Goal: Task Accomplishment & Management: Manage account settings

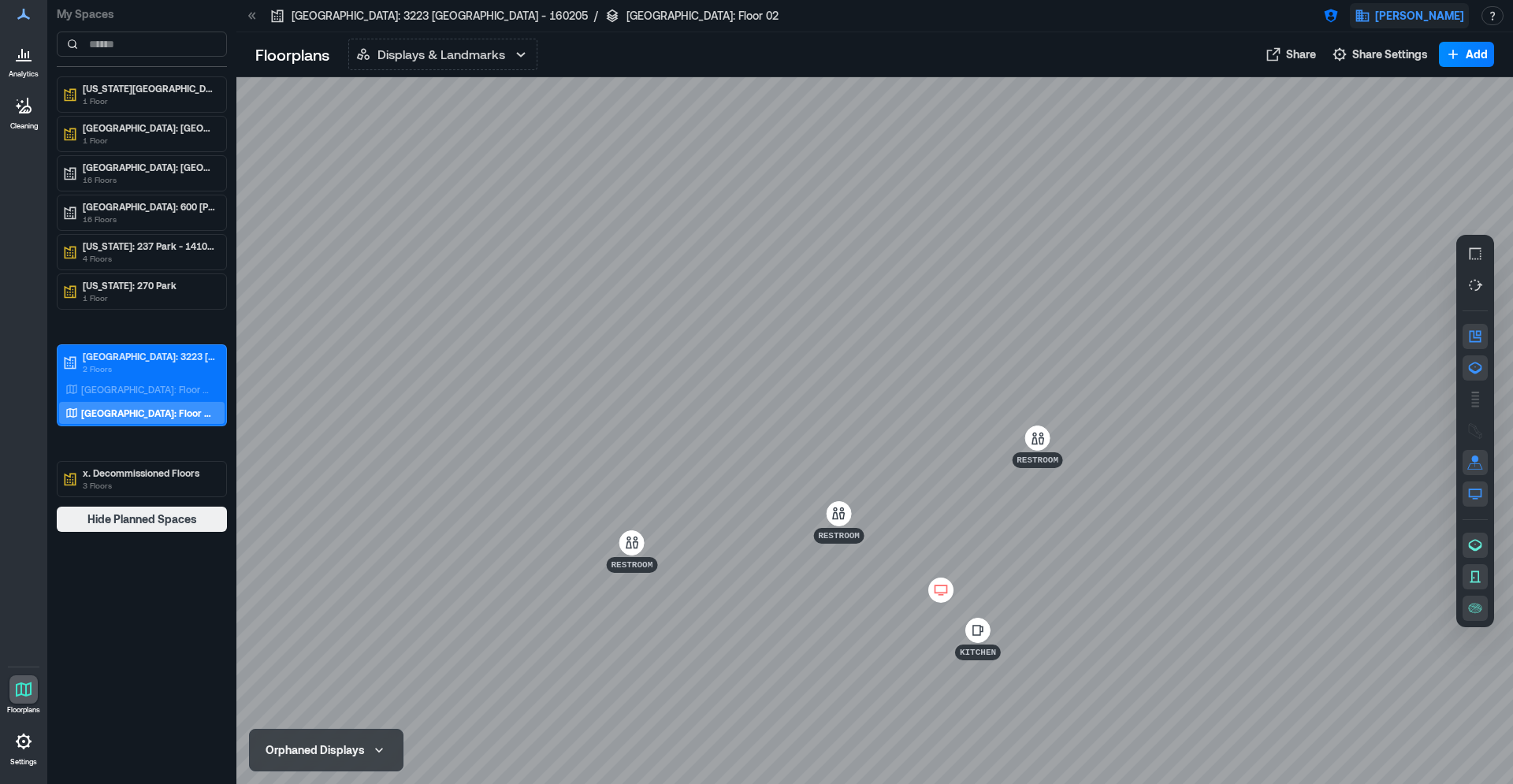
click at [1415, 23] on button "J.P. Morgan" at bounding box center [1409, 16] width 119 height 25
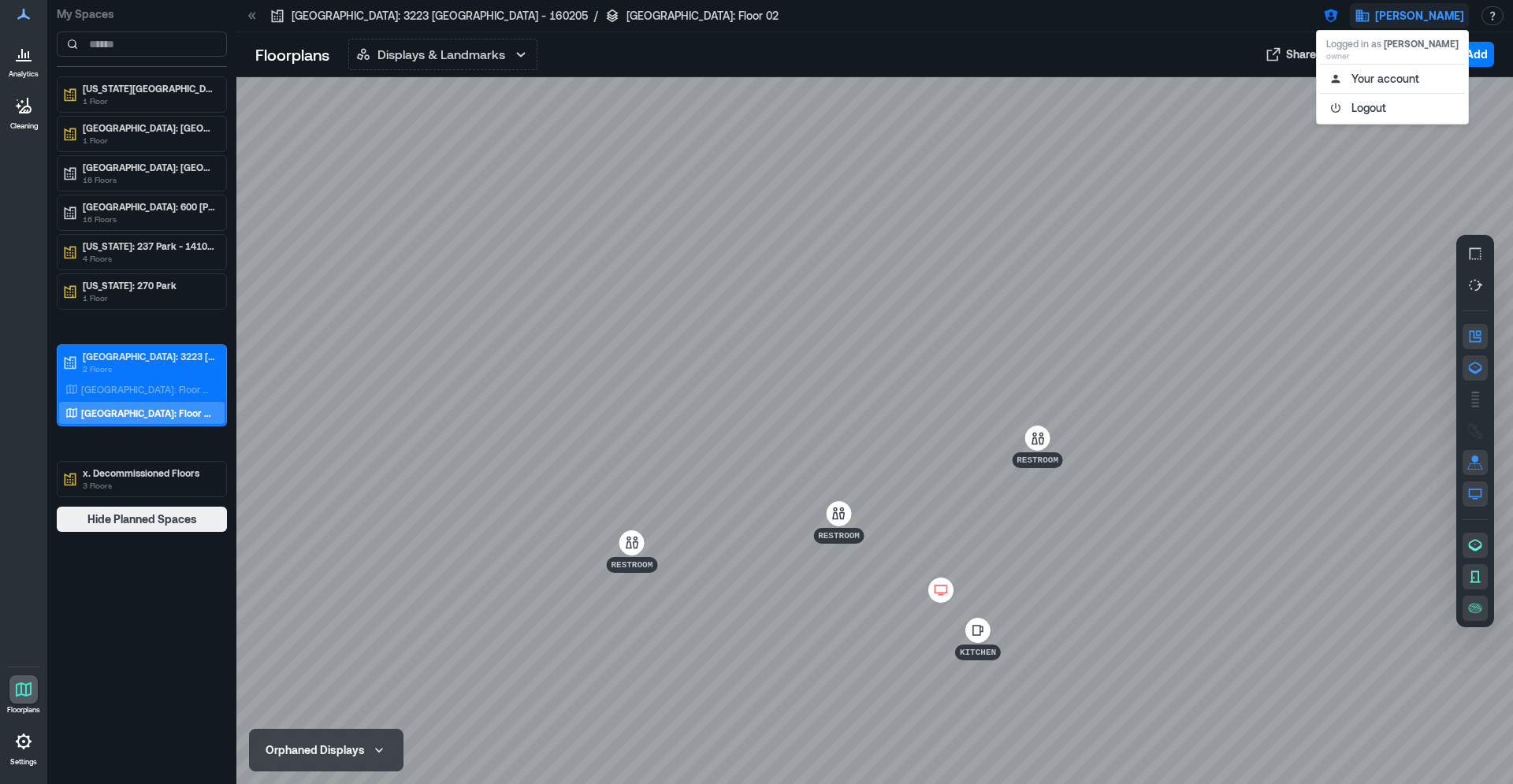
drag, startPoint x: 1304, startPoint y: 20, endPoint x: 1314, endPoint y: 16, distance: 10.8
click at [1304, 19] on div at bounding box center [1047, 16] width 516 height 25
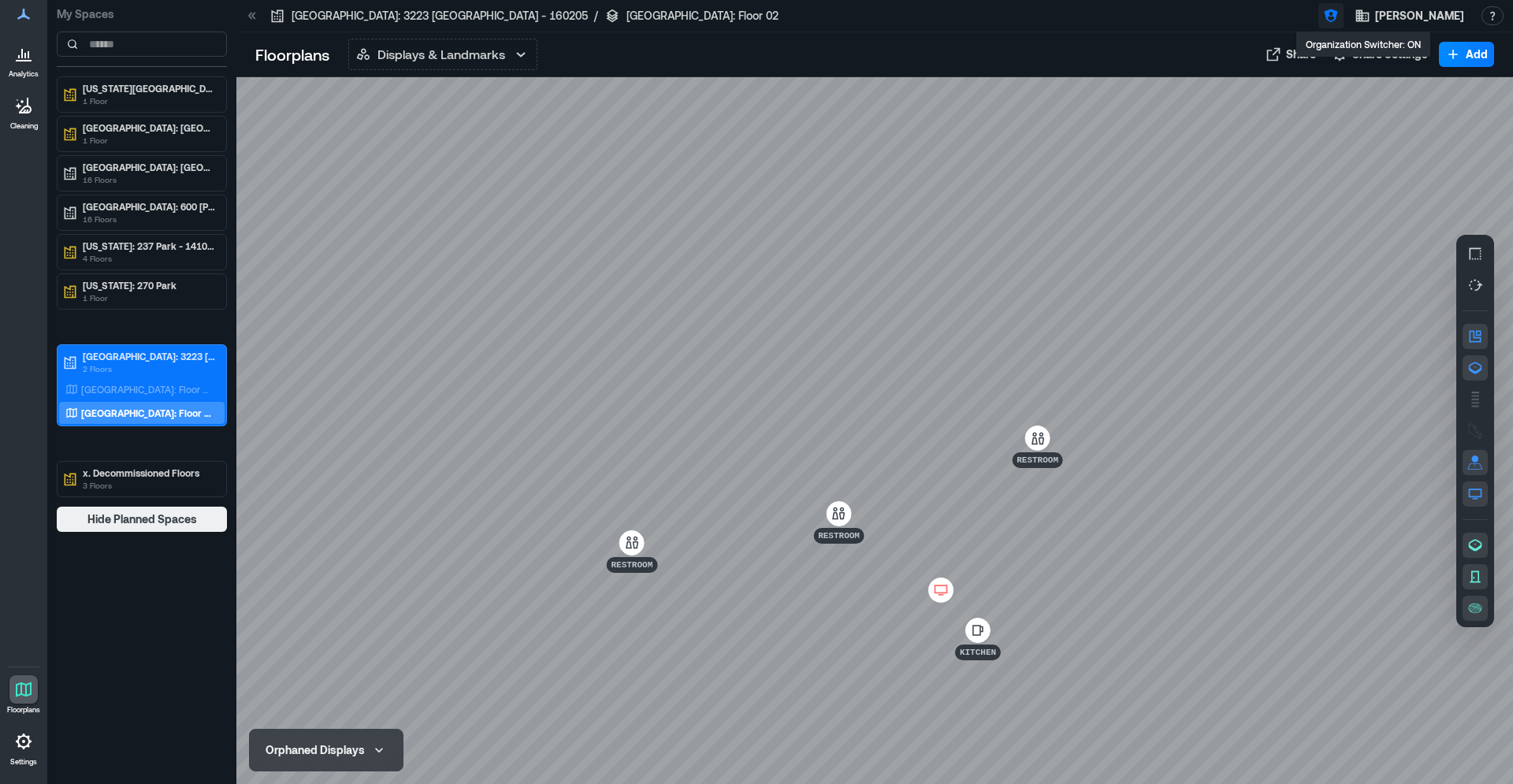
click at [1338, 13] on icon "button" at bounding box center [1330, 16] width 13 height 13
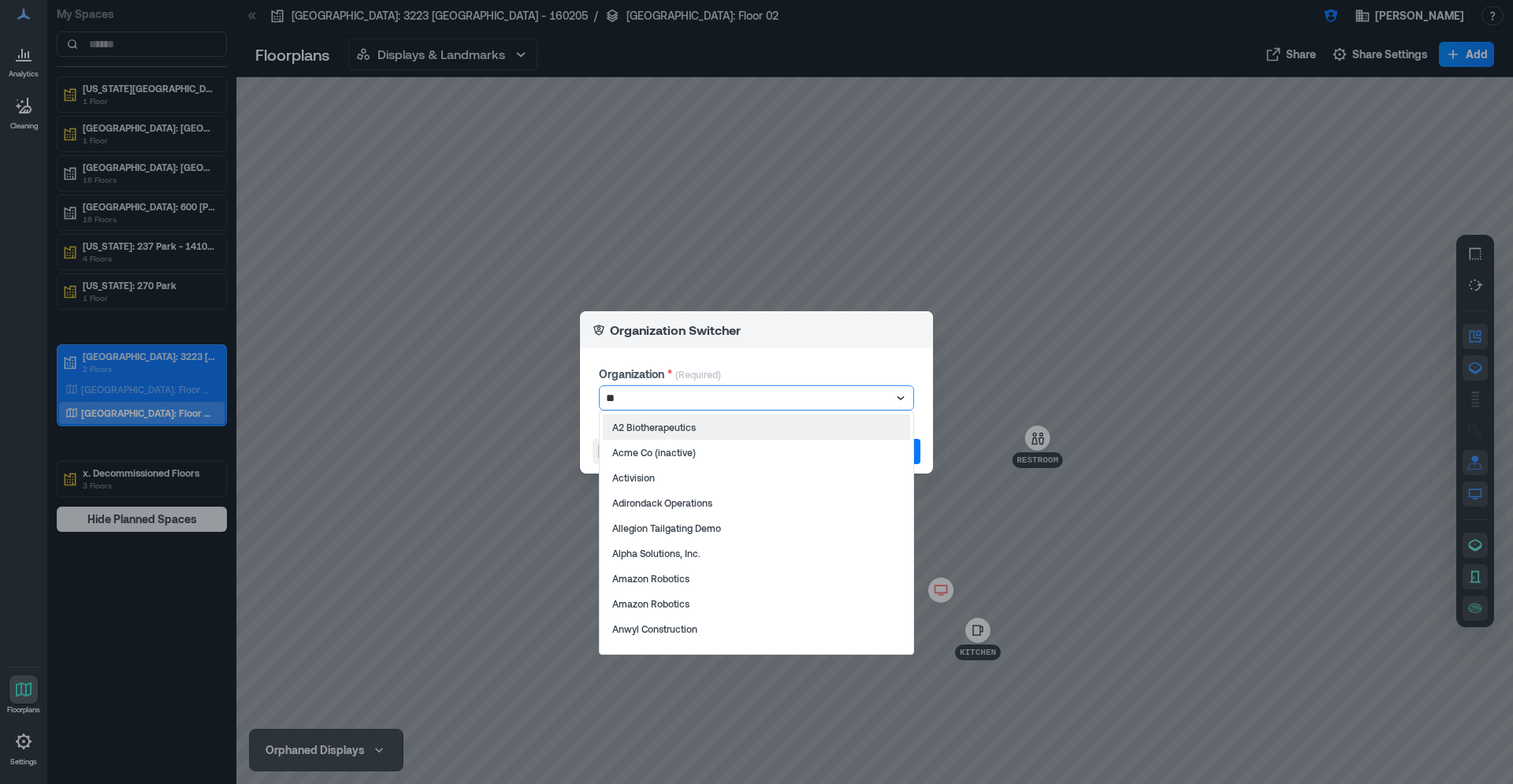
type input "***"
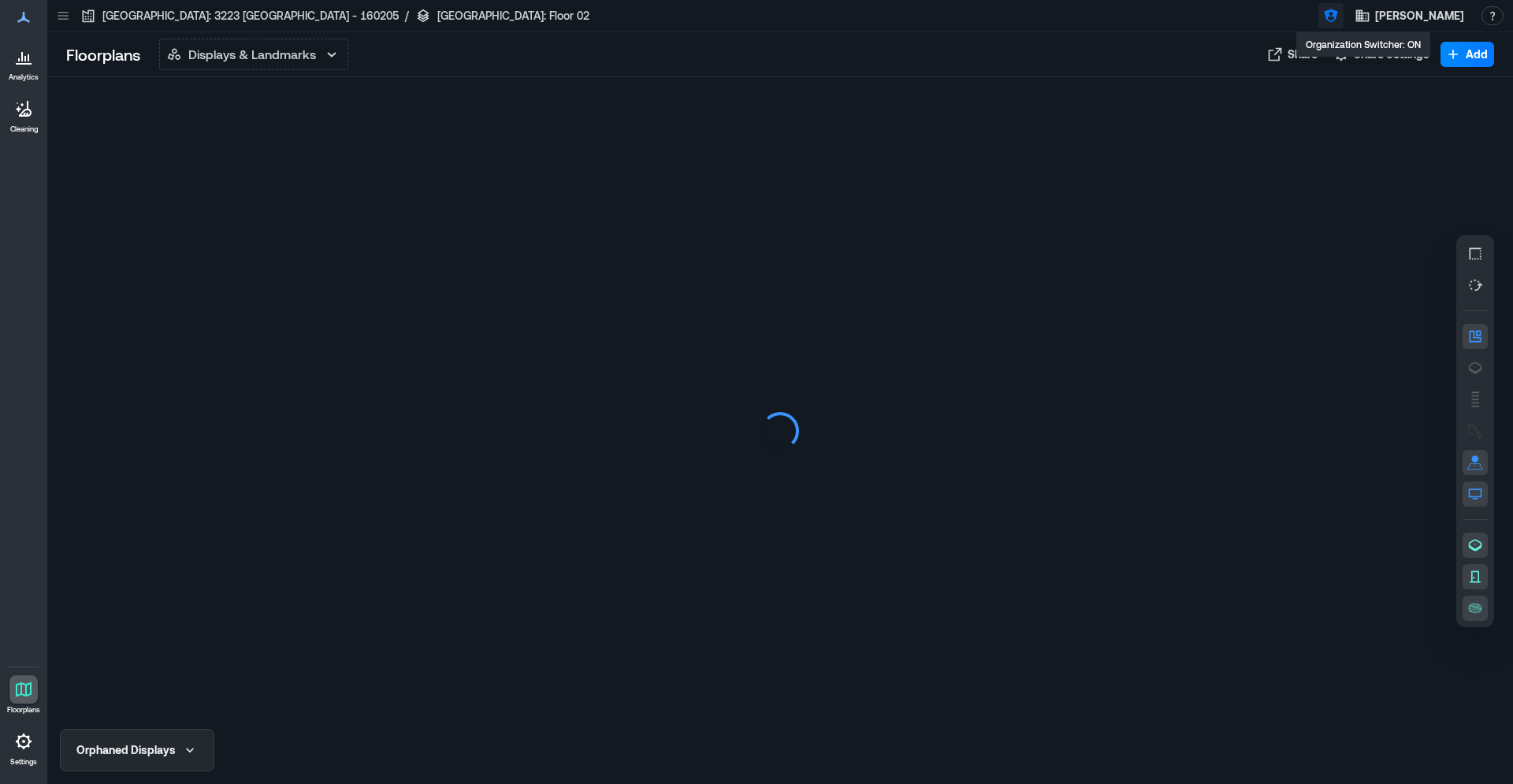
click at [1338, 20] on icon "button" at bounding box center [1330, 16] width 13 height 13
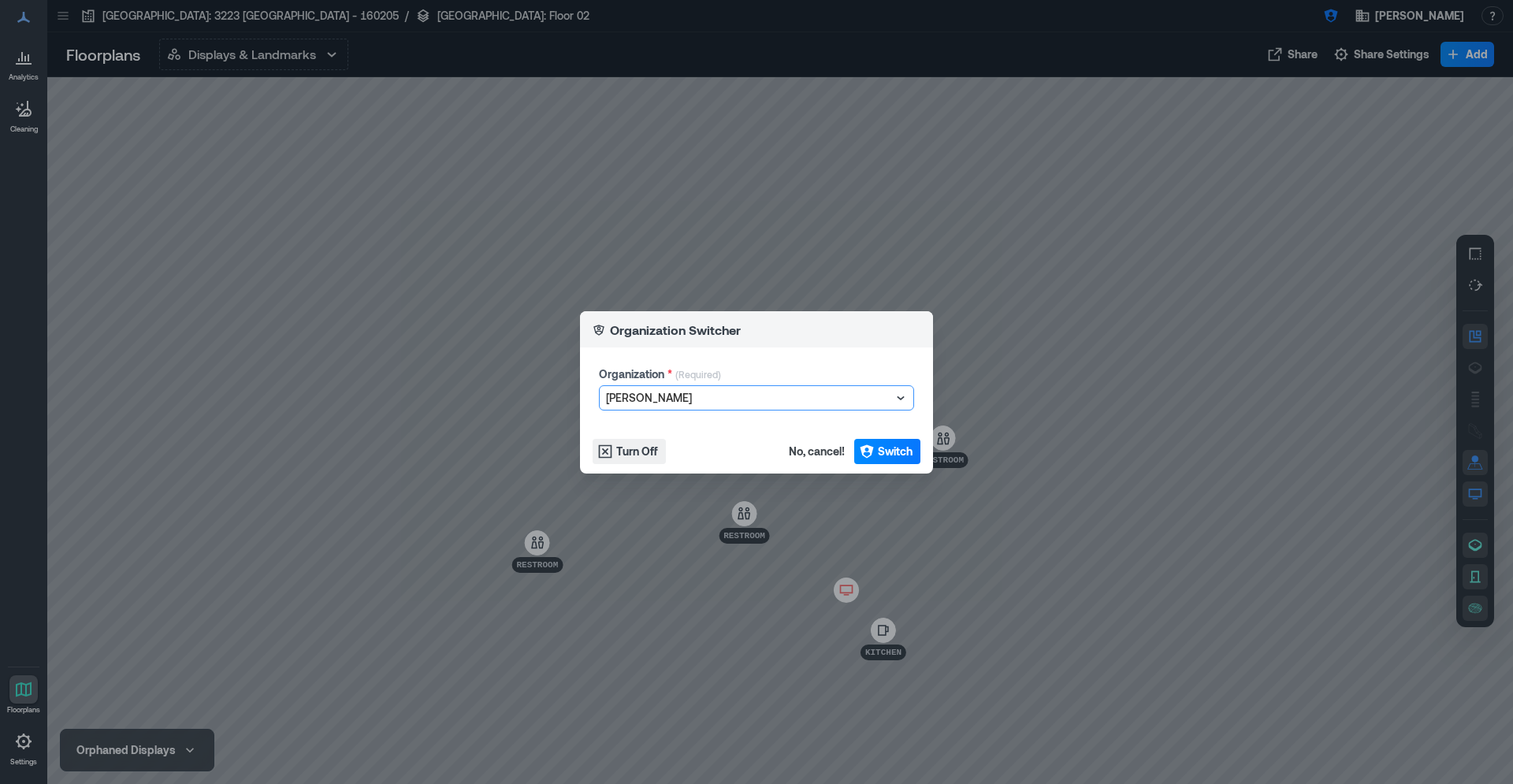
click at [712, 398] on div at bounding box center [749, 398] width 285 height 19
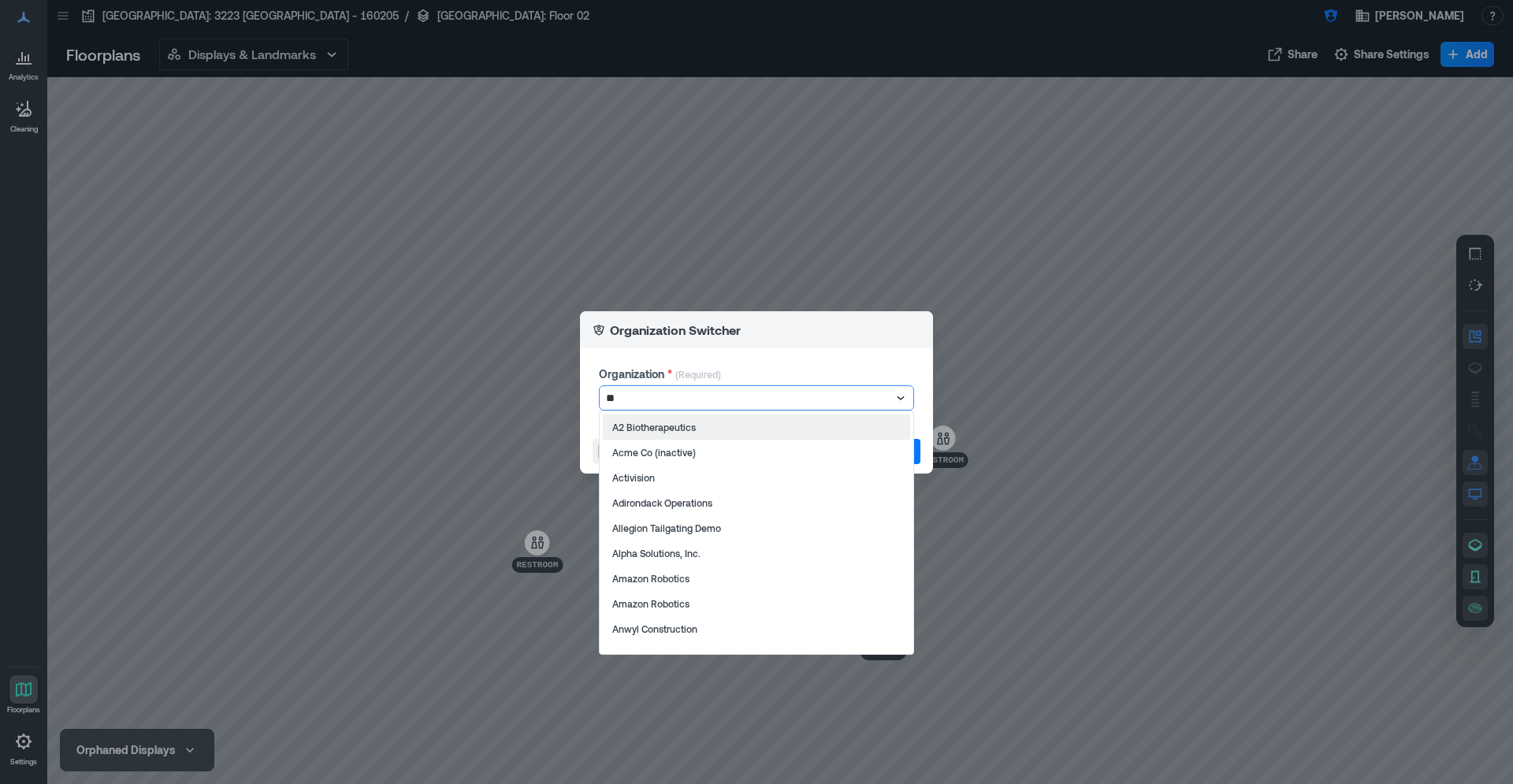
type input "***"
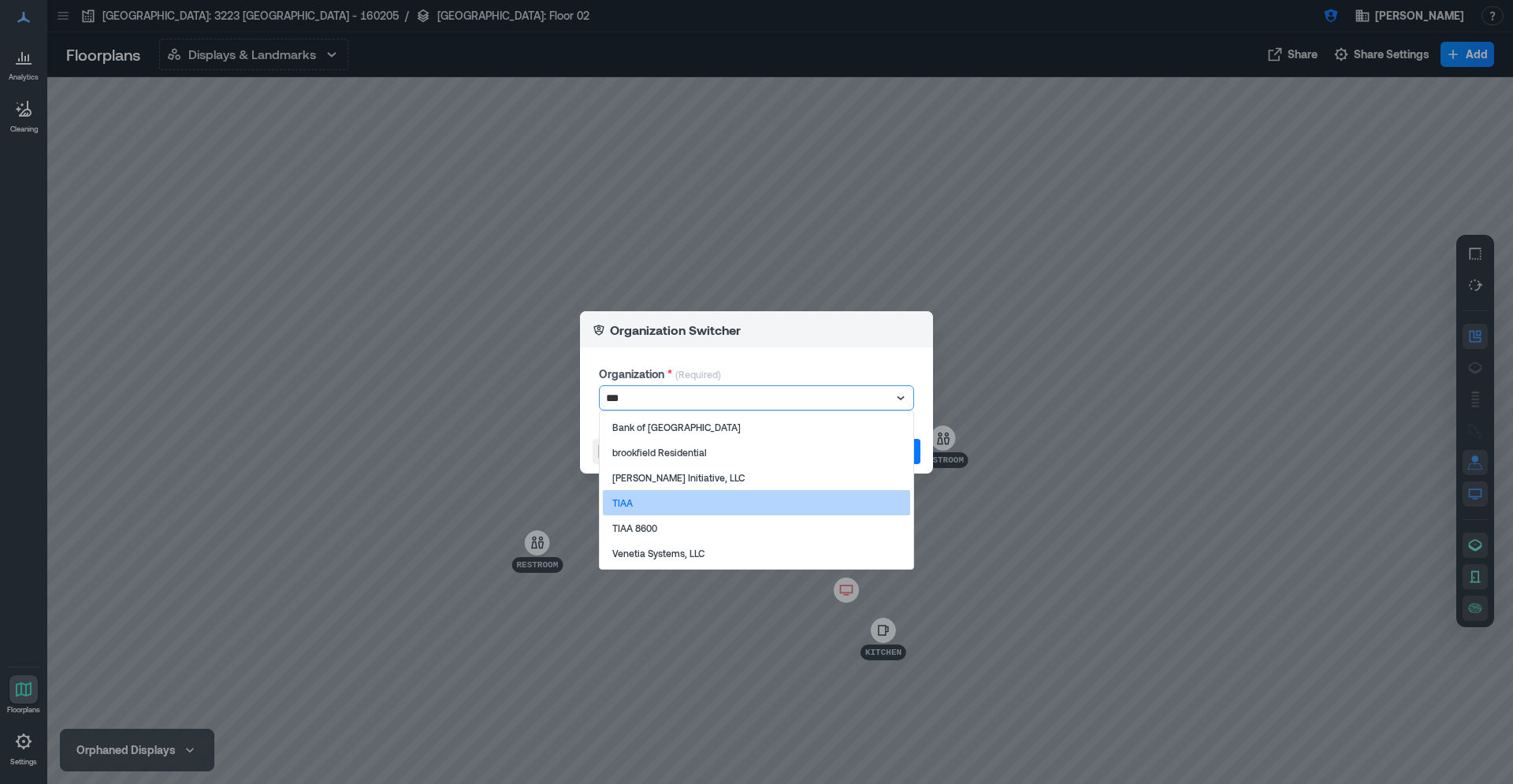
click at [622, 504] on p "TIAA" at bounding box center [623, 502] width 21 height 13
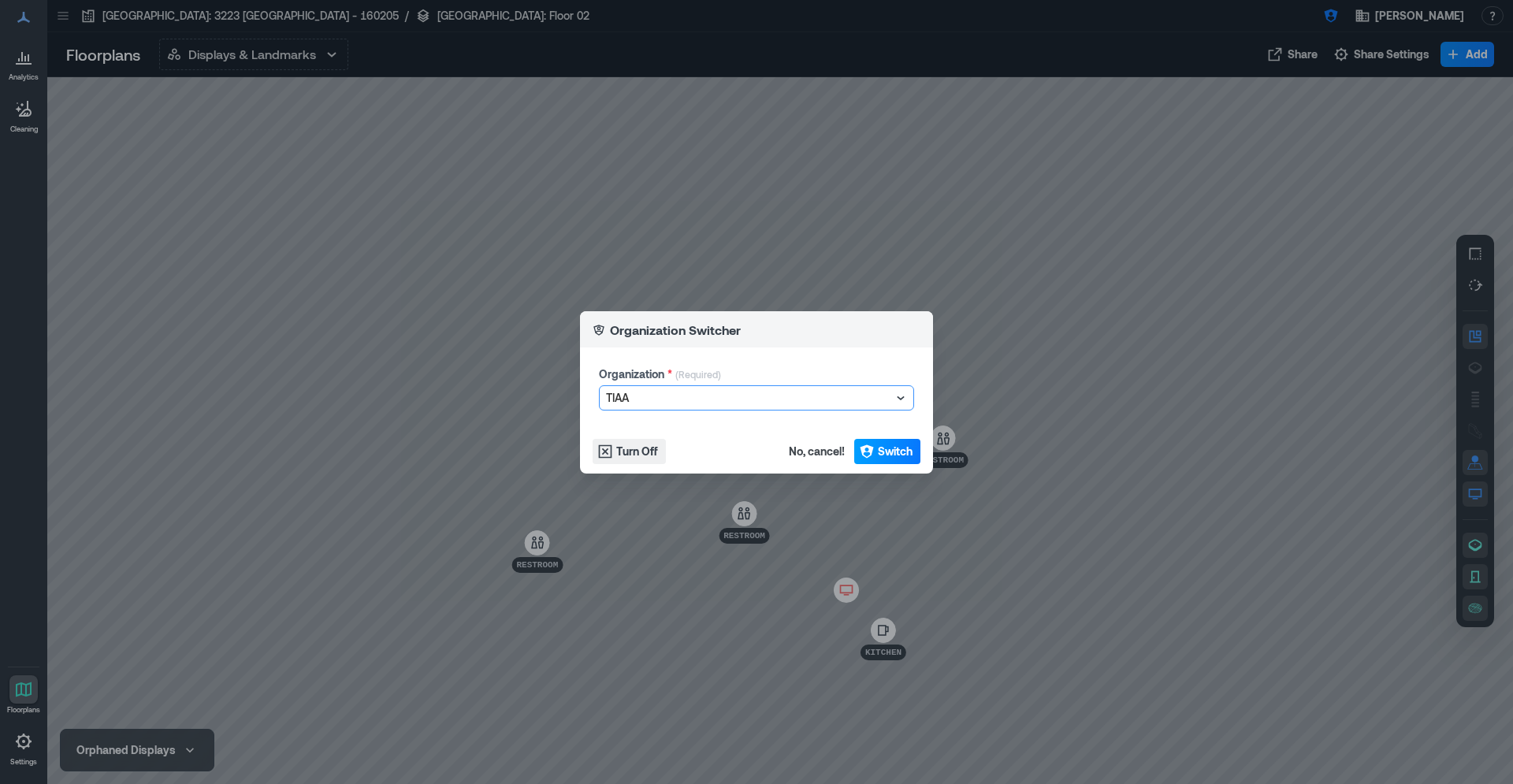
click at [894, 452] on span "Switch" at bounding box center [895, 451] width 35 height 16
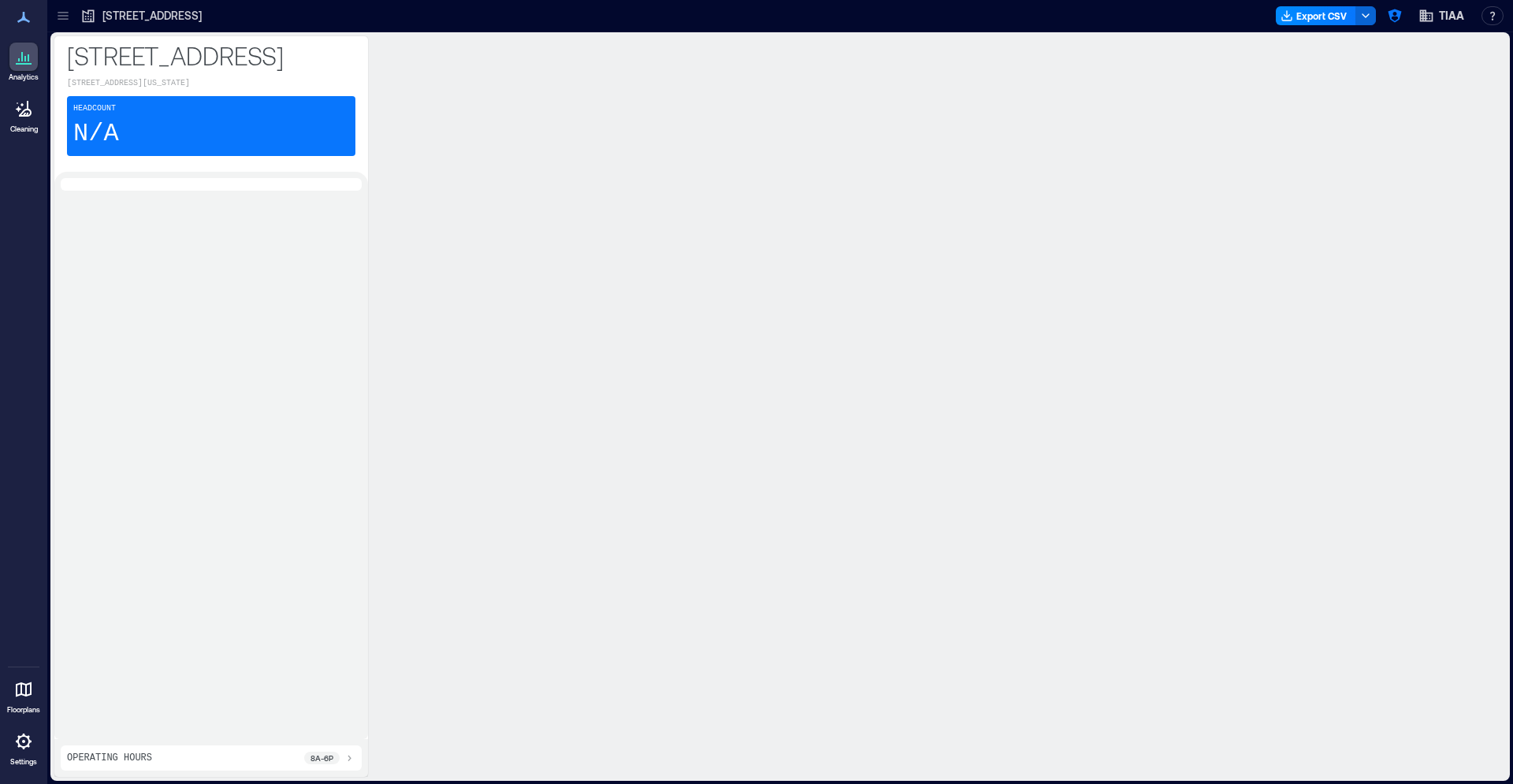
click at [22, 687] on icon at bounding box center [23, 689] width 16 height 15
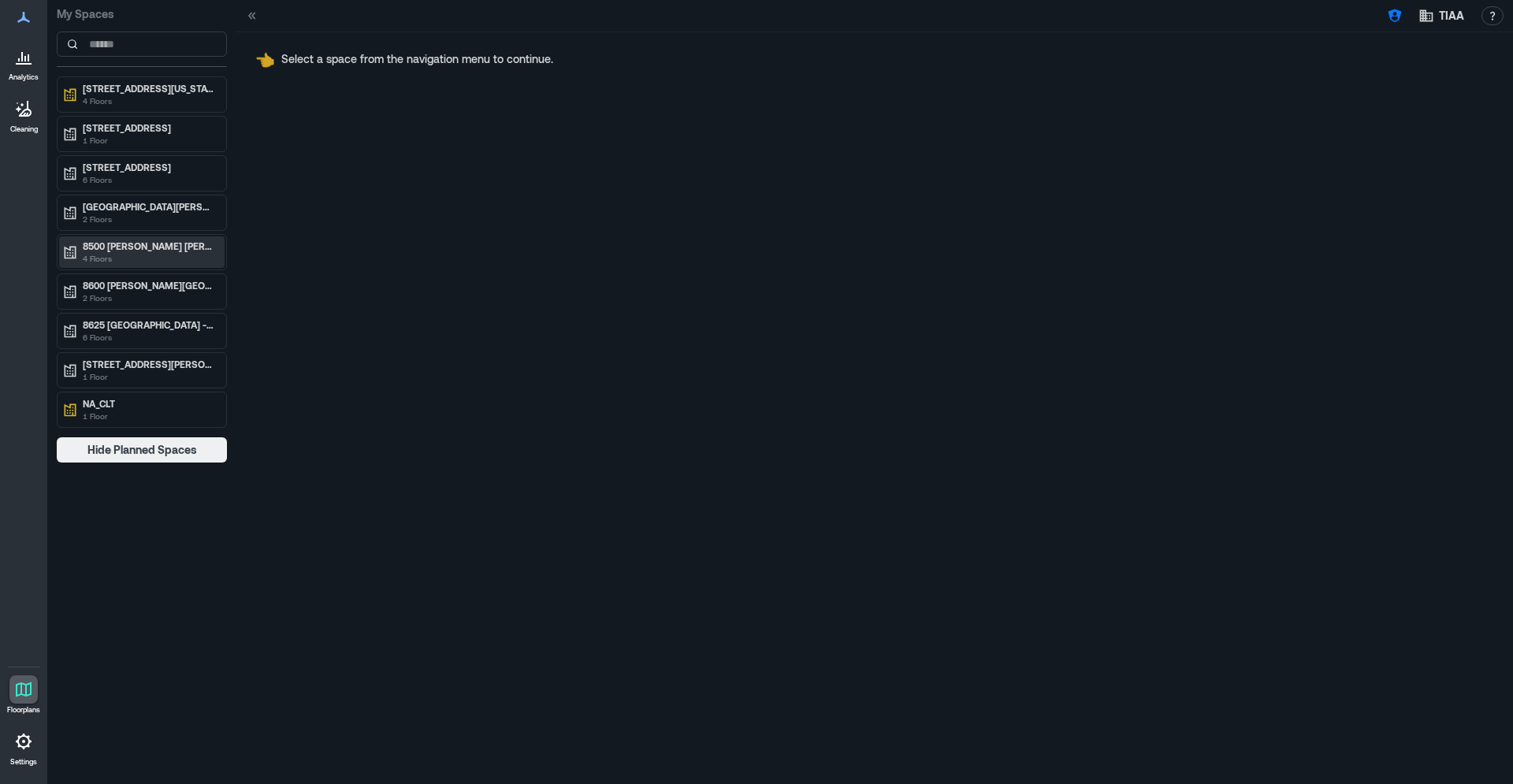
click at [169, 252] on p "8500 [PERSON_NAME] [PERSON_NAME] - CLT" at bounding box center [148, 245] width 133 height 13
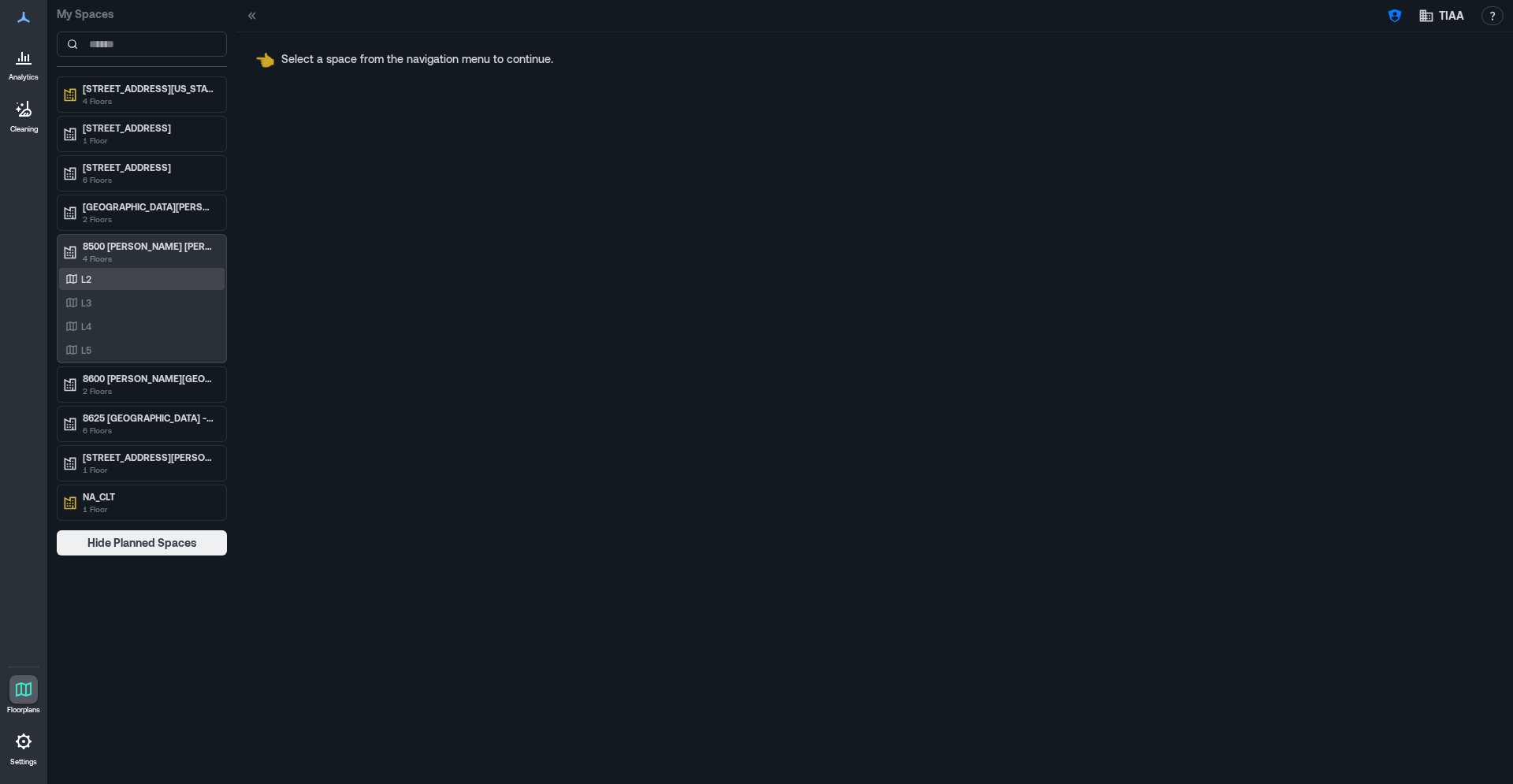
click at [105, 283] on div "L2" at bounding box center [139, 278] width 153 height 16
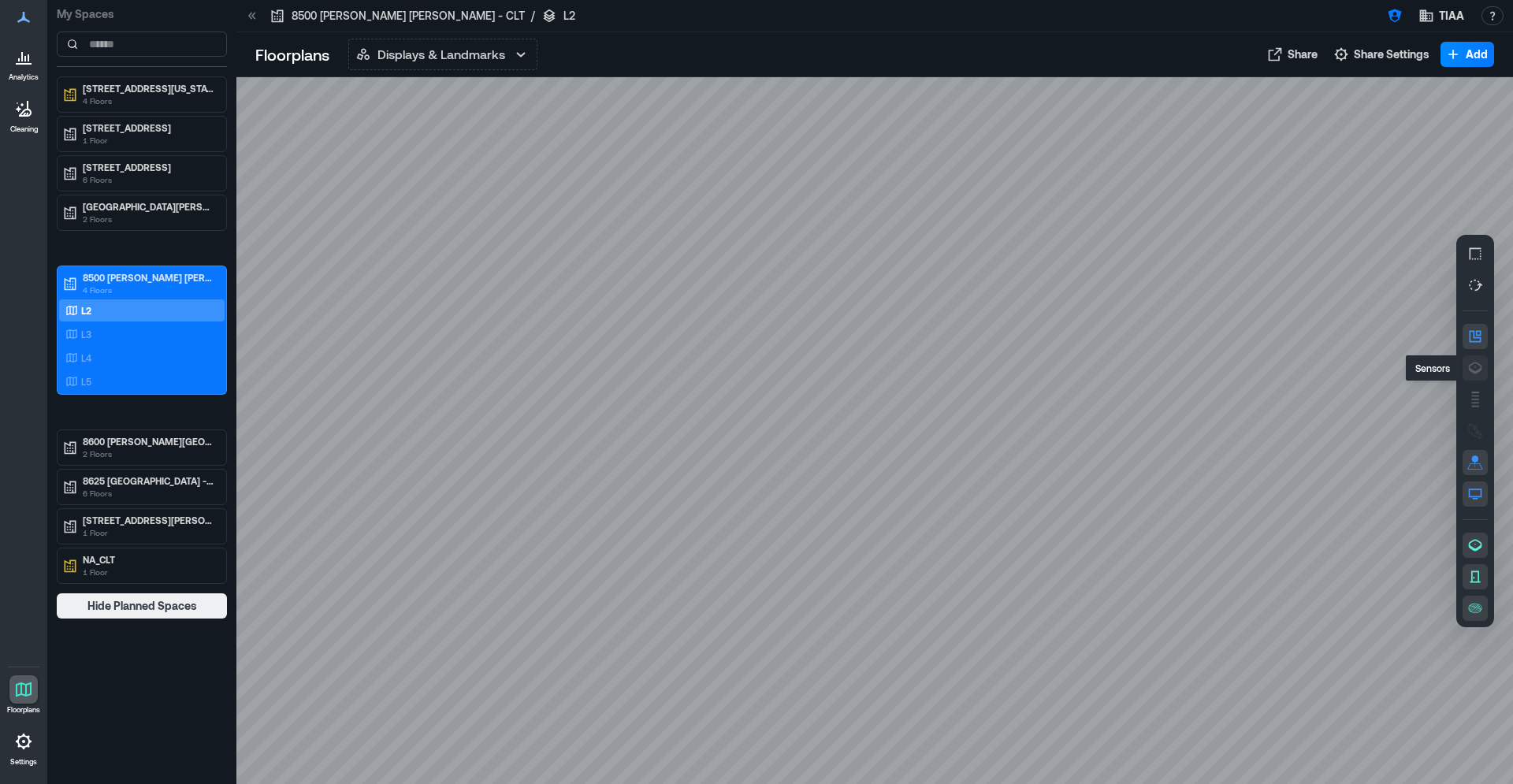
click at [1479, 373] on icon "button" at bounding box center [1475, 368] width 16 height 16
click at [87, 329] on p "L3" at bounding box center [87, 334] width 10 height 13
click at [1473, 363] on icon "button" at bounding box center [1475, 368] width 16 height 16
